Goal: Information Seeking & Learning: Understand process/instructions

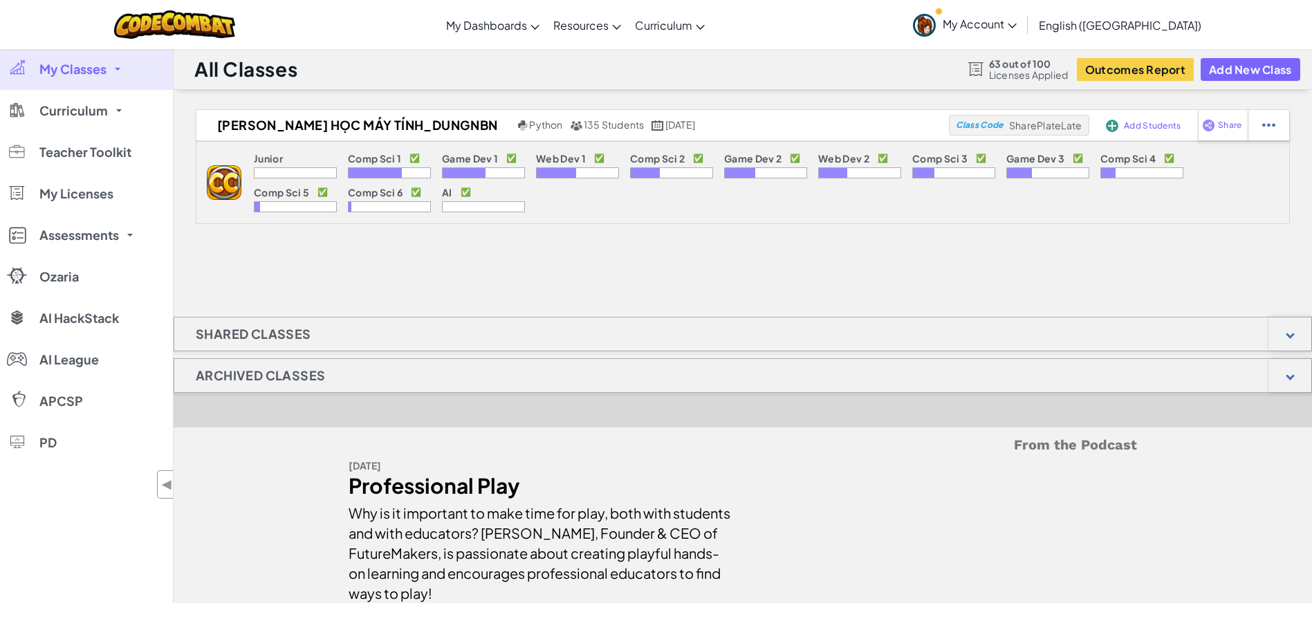
click at [114, 152] on span "Teacher Toolkit" at bounding box center [85, 152] width 92 height 12
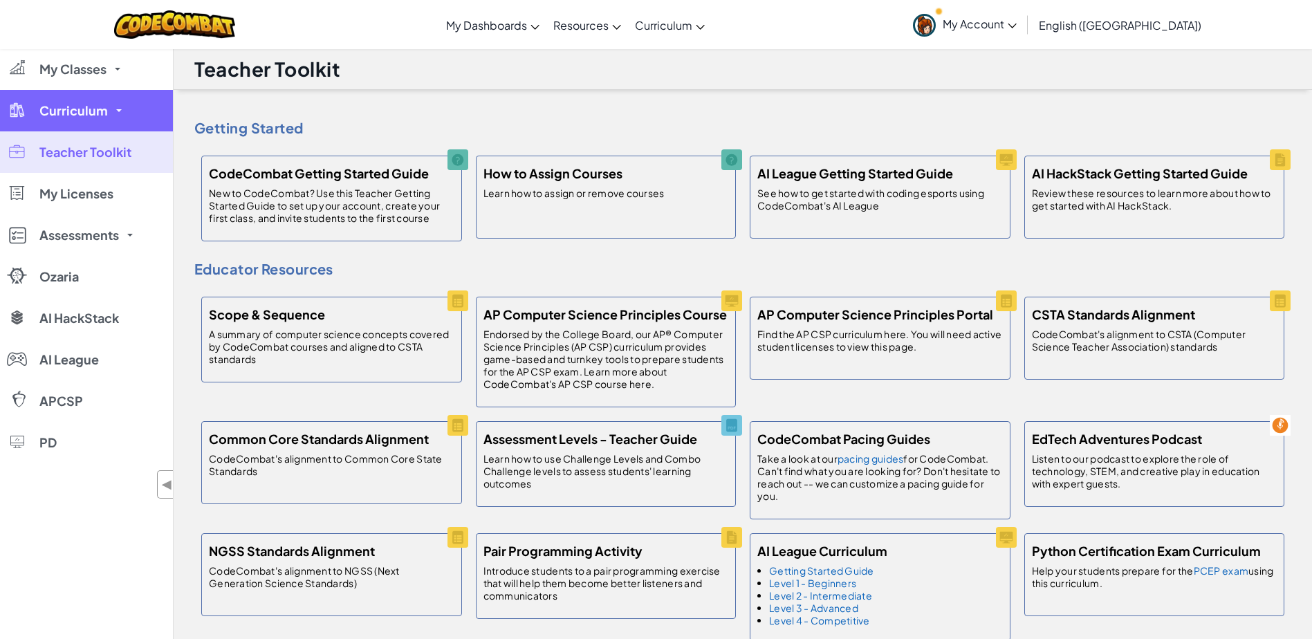
click at [55, 120] on link "Curriculum" at bounding box center [86, 111] width 173 height 42
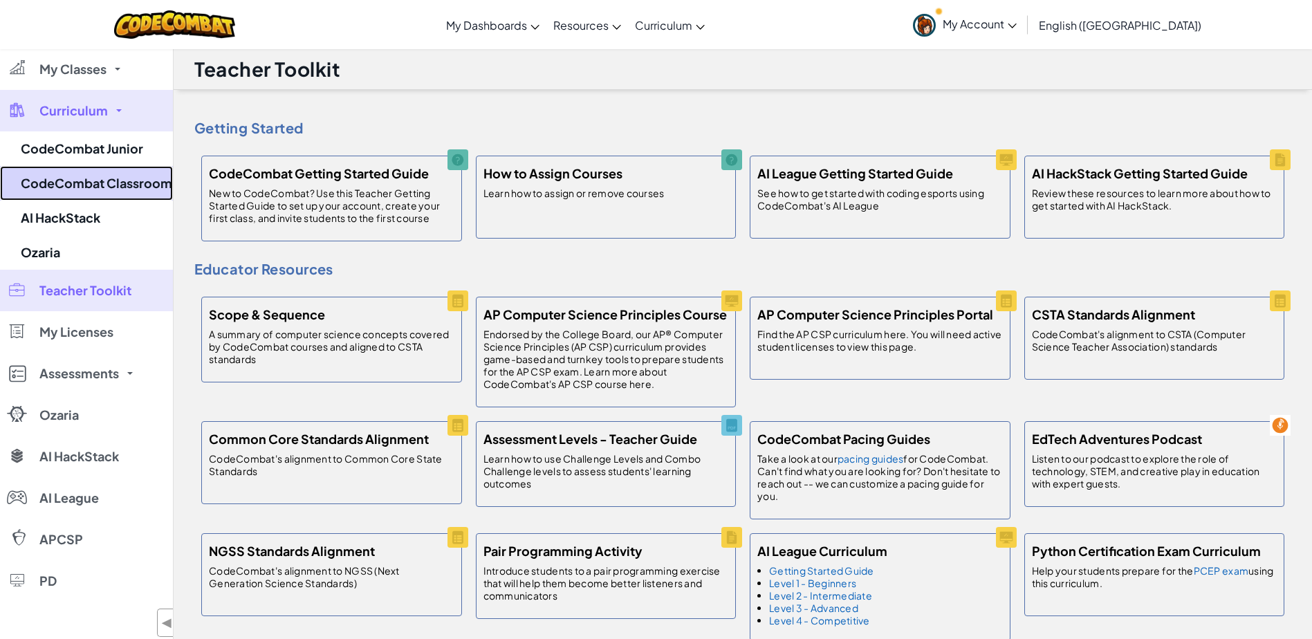
click at [113, 193] on link "CodeCombat Classroom" at bounding box center [86, 183] width 173 height 35
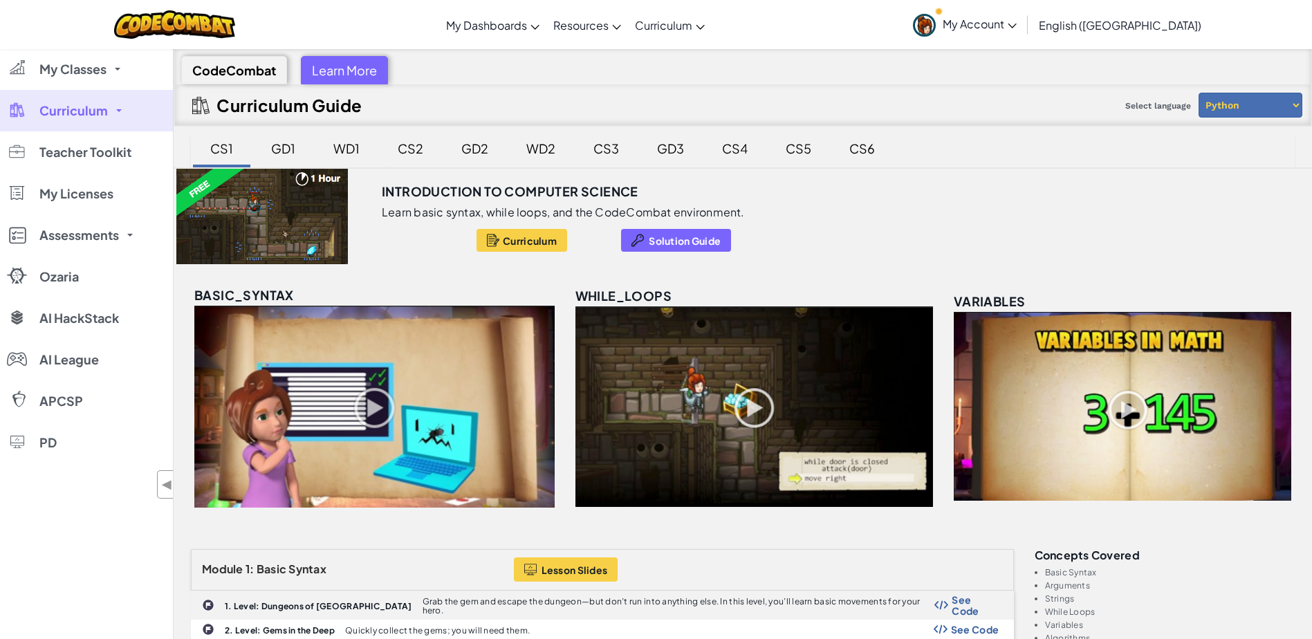
click at [404, 142] on div "CS2" at bounding box center [410, 148] width 53 height 33
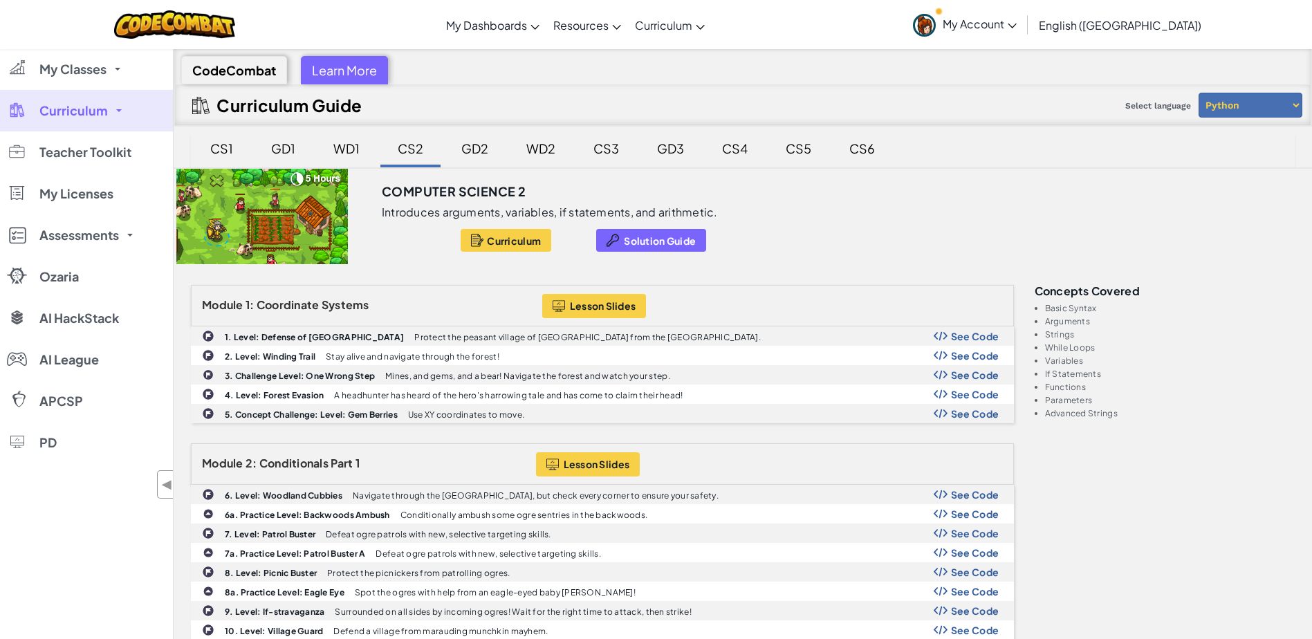
scroll to position [138, 0]
